Goal: Task Accomplishment & Management: Complete application form

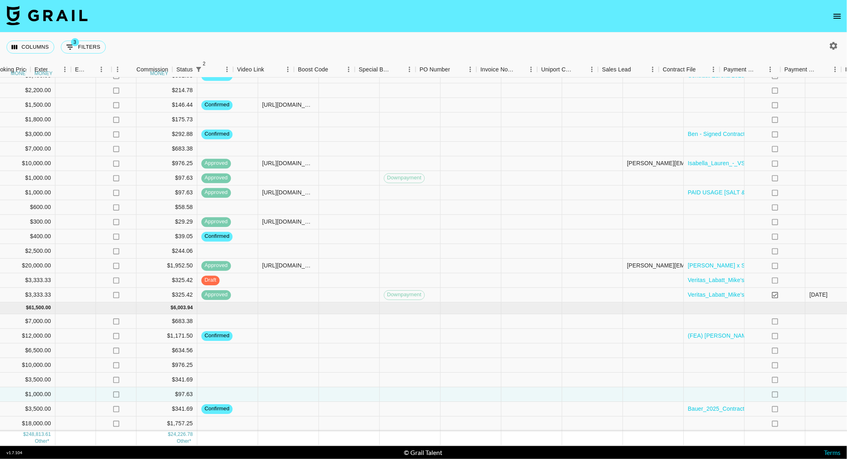
scroll to position [596, 584]
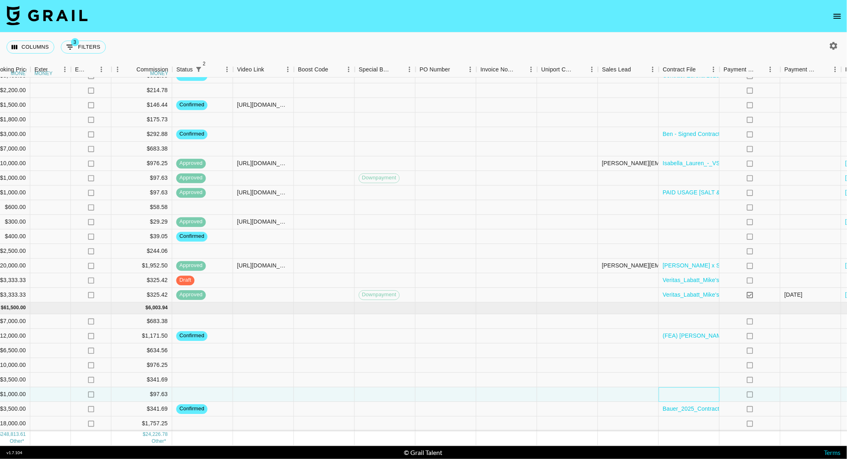
click at [701, 388] on div at bounding box center [689, 394] width 61 height 15
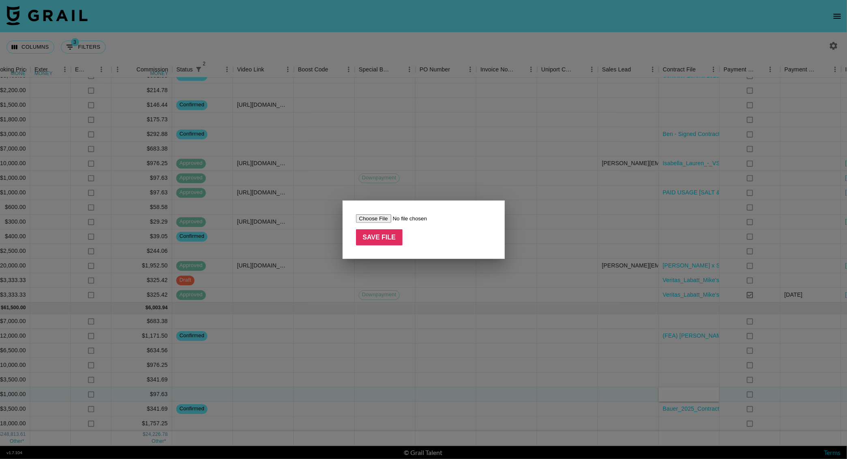
type input "C:\fakepath\UGC Contract_Kaden Bowler • Oats Overnight (October 2025).docx (1).…"
click at [373, 231] on input "Save File" at bounding box center [379, 237] width 47 height 16
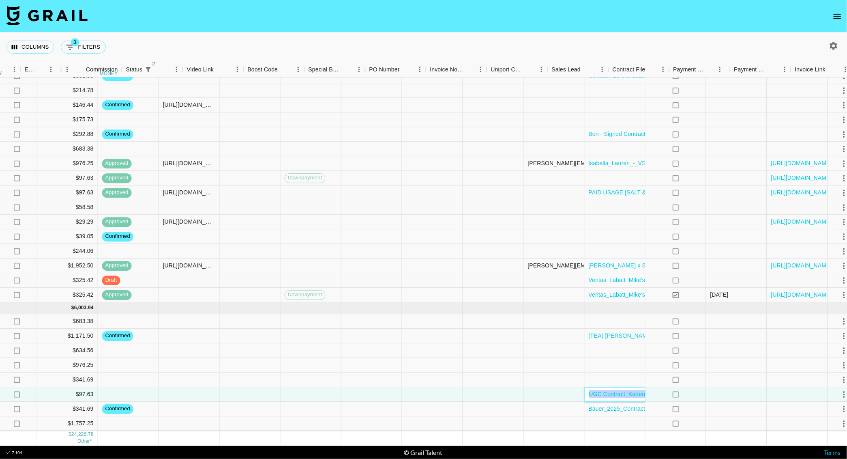
scroll to position [596, 681]
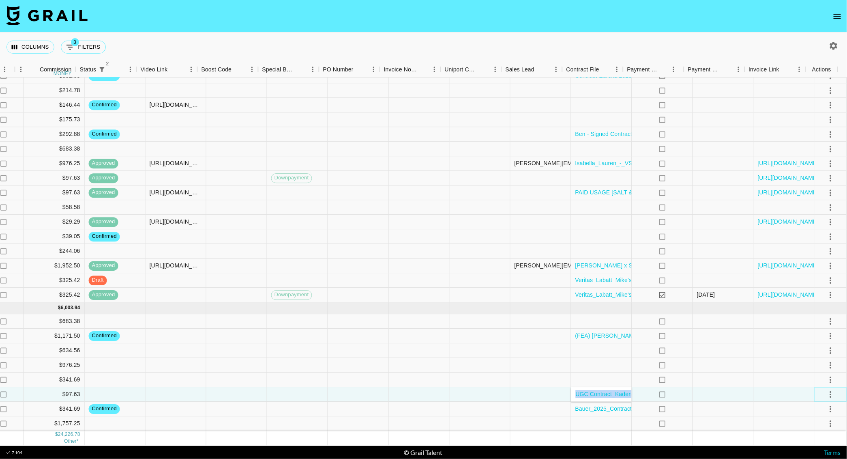
click at [826, 389] on icon "select merge strategy" at bounding box center [831, 394] width 10 height 10
click at [809, 308] on div "Confirm Decline Draft Created Cancel Approve" at bounding box center [820, 338] width 53 height 79
click at [824, 387] on button "select merge strategy" at bounding box center [831, 394] width 14 height 14
click at [816, 308] on li "Confirm" at bounding box center [820, 309] width 53 height 15
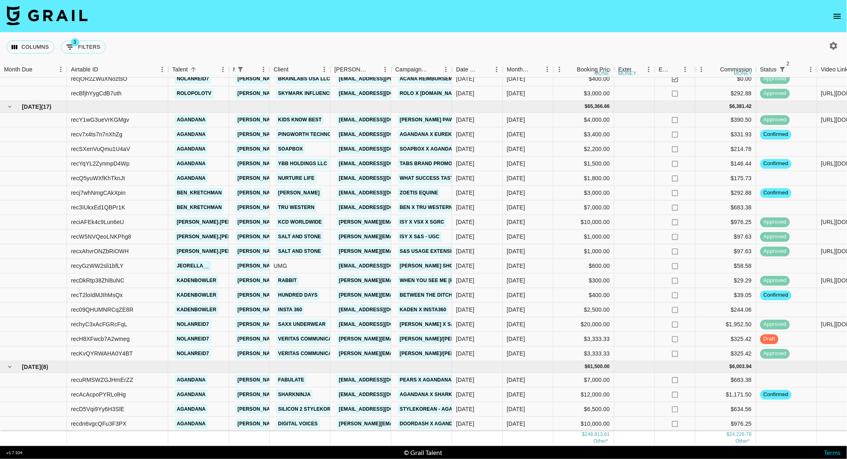
scroll to position [532, 0]
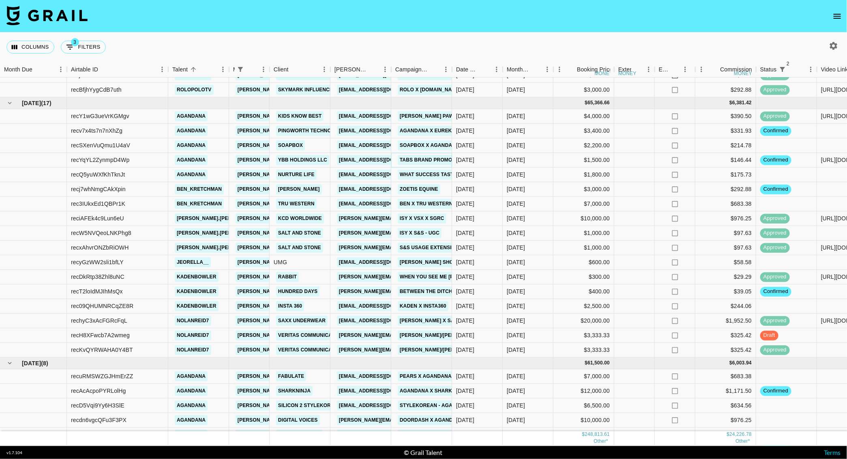
click at [440, 159] on link "Tabs Brand Promo" at bounding box center [426, 160] width 57 height 10
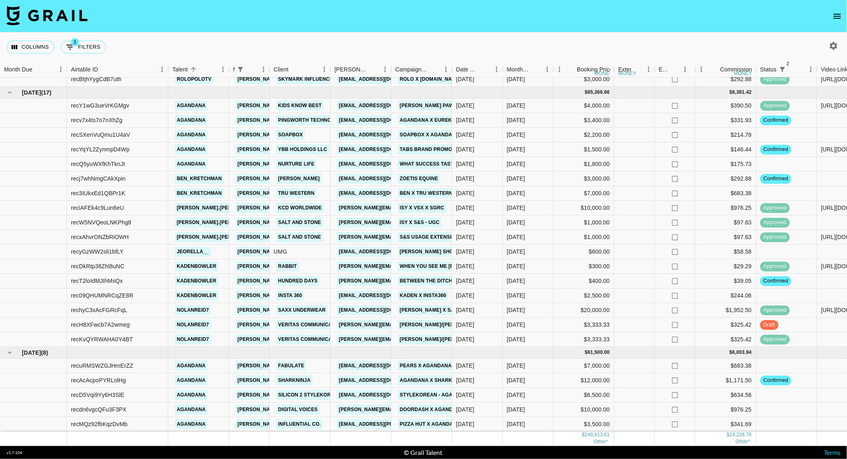
scroll to position [541, 0]
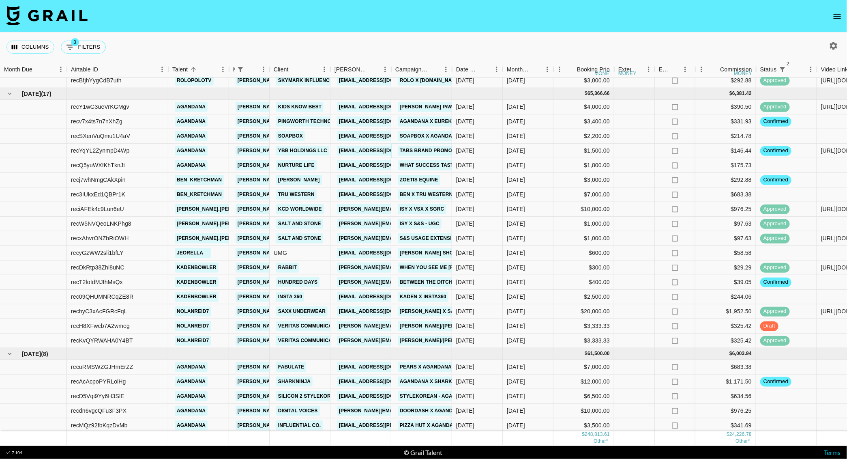
click at [427, 149] on link "Tabs Brand Promo" at bounding box center [426, 151] width 57 height 10
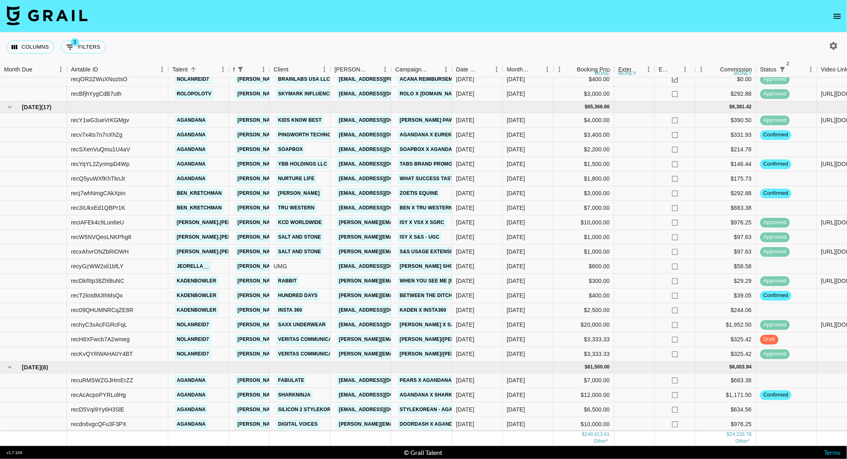
scroll to position [527, 0]
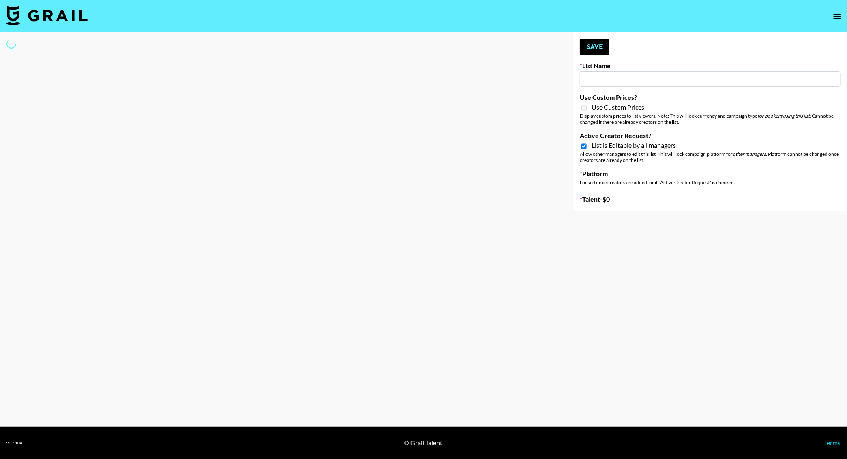
type input "NBC Universal"
checkbox input "true"
select select "Song"
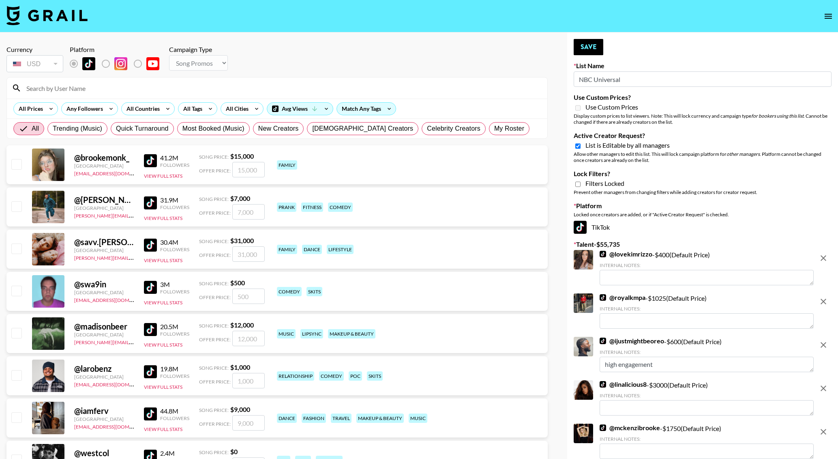
click at [91, 88] on input at bounding box center [281, 88] width 521 height 13
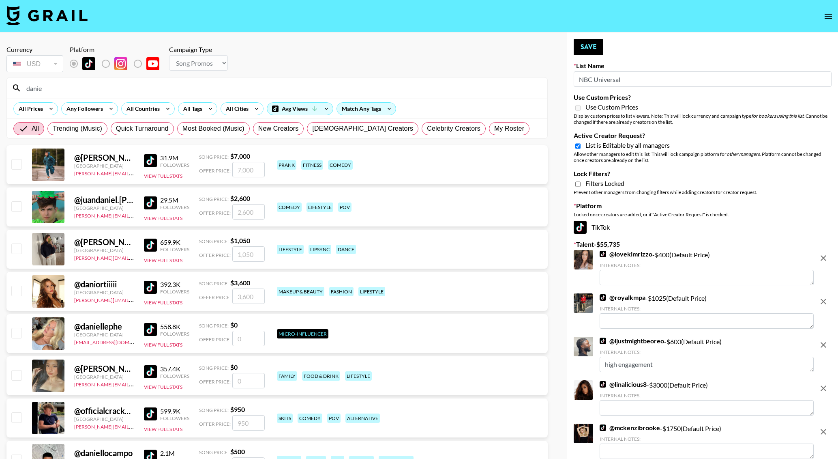
type input "danie"
click at [211, 164] on div "Offer Price:" at bounding box center [232, 169] width 66 height 15
click at [15, 160] on input "checkbox" at bounding box center [16, 164] width 10 height 10
checkbox input "true"
type input "7000"
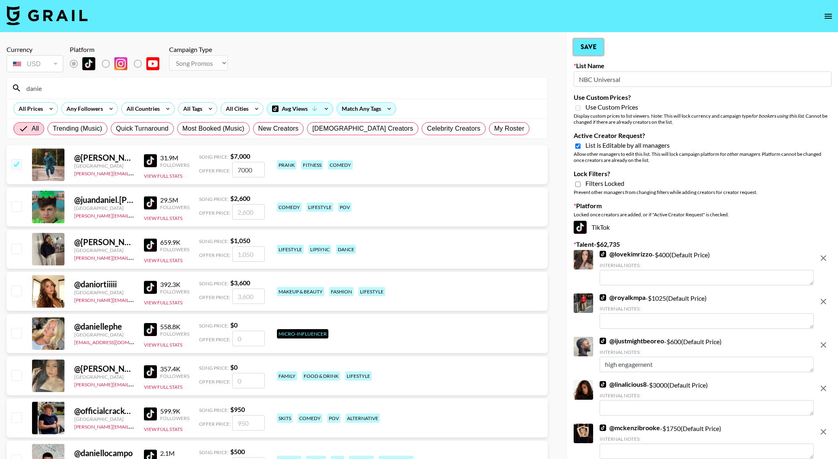
click at [593, 52] on button "Save" at bounding box center [589, 47] width 30 height 16
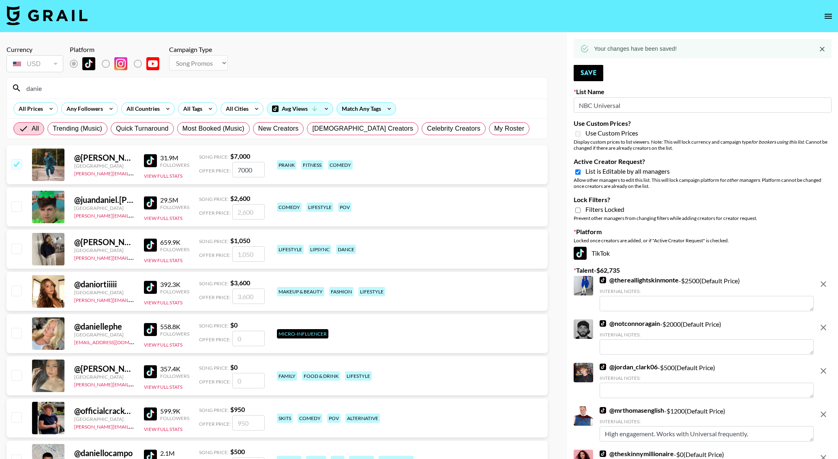
click at [91, 85] on input "danie" at bounding box center [281, 88] width 521 height 13
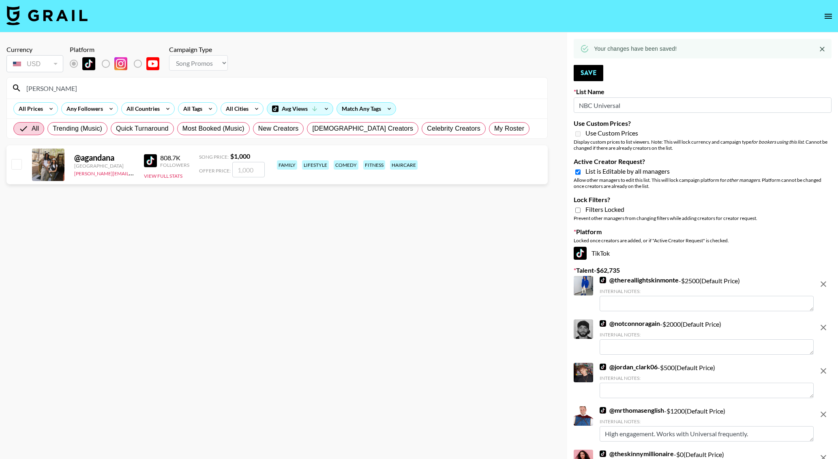
type input "agand"
click at [18, 160] on input "checkbox" at bounding box center [16, 164] width 10 height 10
checkbox input "true"
type input "1000"
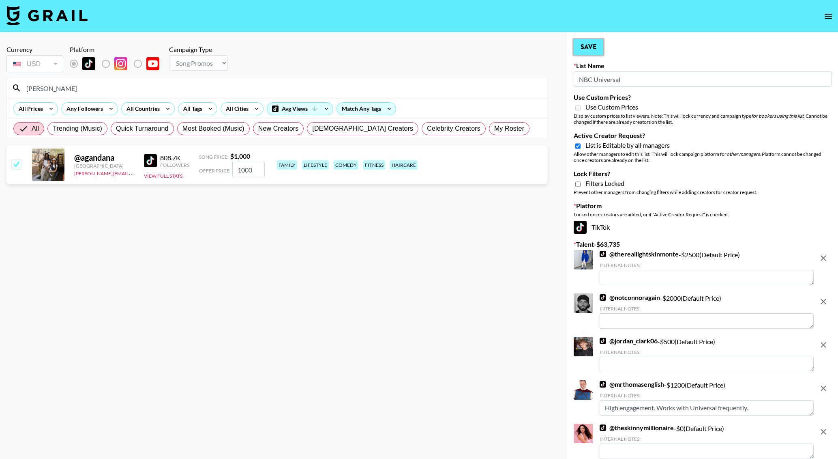
click at [592, 47] on button "Save" at bounding box center [589, 47] width 30 height 16
